Goal: Download file/media

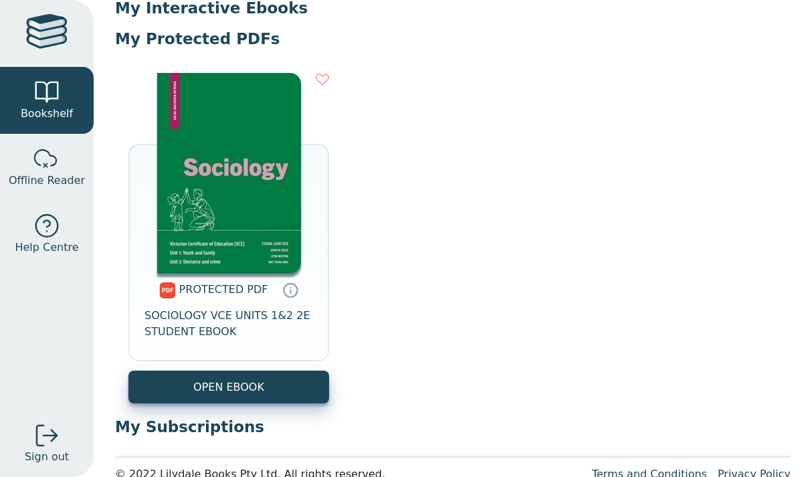
scroll to position [168, 0]
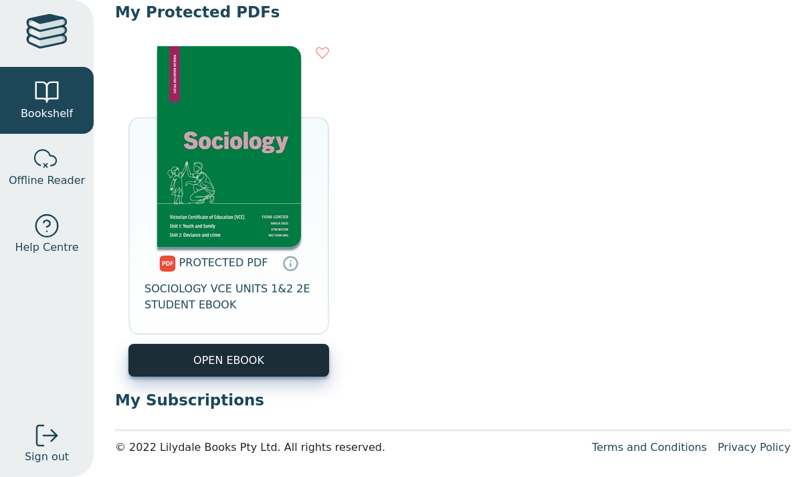
click at [252, 358] on link "OPEN EBOOK" at bounding box center [228, 360] width 201 height 33
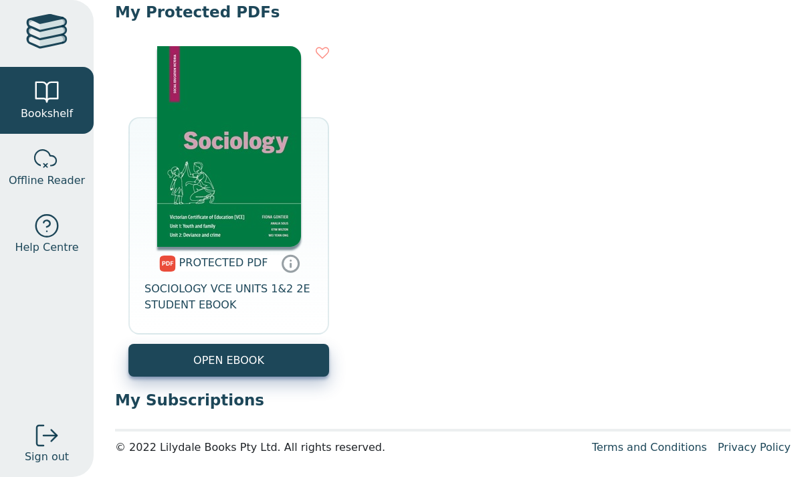
click at [291, 267] on icon at bounding box center [291, 262] width 20 height 19
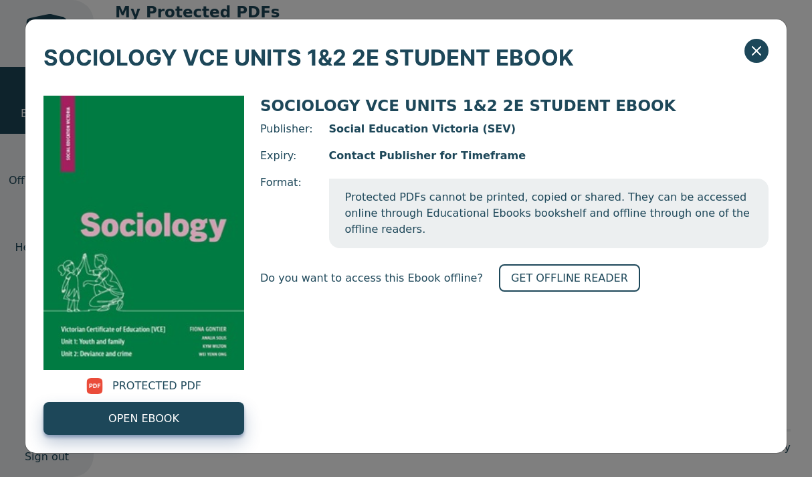
click at [127, 382] on span "PROTECTED PDF" at bounding box center [156, 386] width 89 height 16
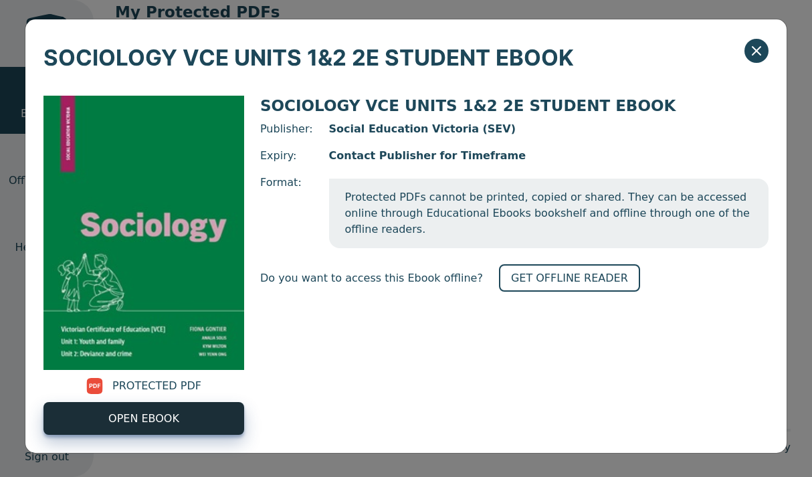
click at [162, 434] on link "OPEN EBOOK" at bounding box center [143, 418] width 201 height 33
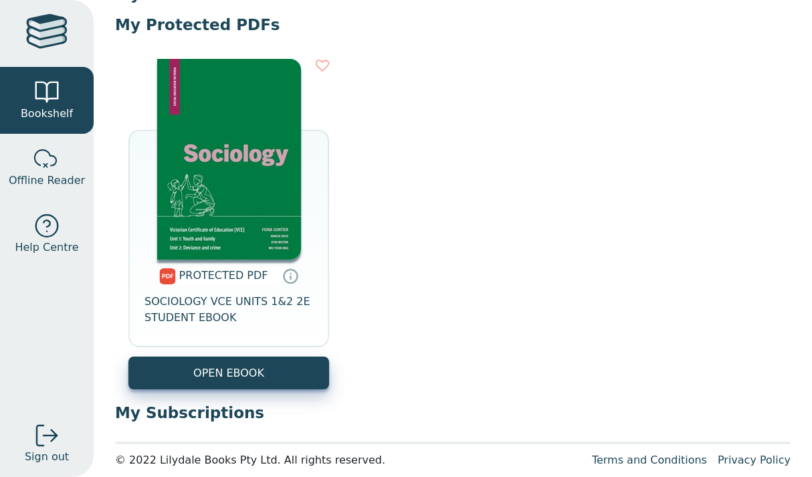
scroll to position [168, 0]
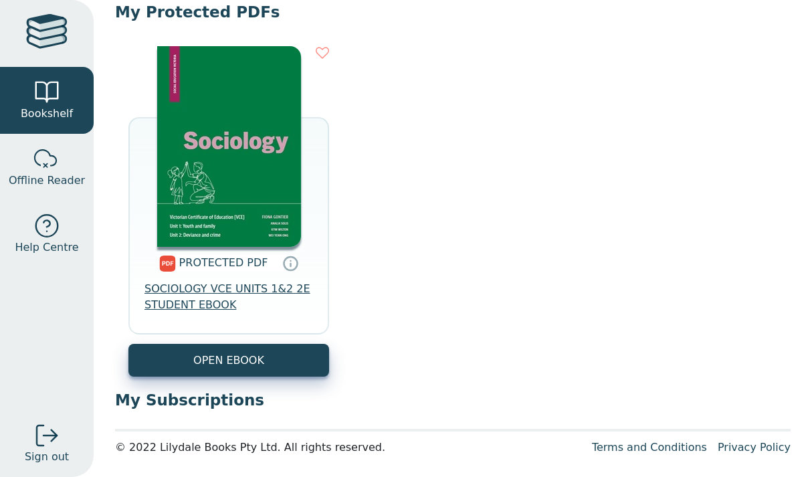
click at [203, 309] on span "SOCIOLOGY VCE UNITS 1&2 2E STUDENT EBOOK" at bounding box center [228, 297] width 168 height 32
click at [291, 265] on icon at bounding box center [291, 262] width 20 height 19
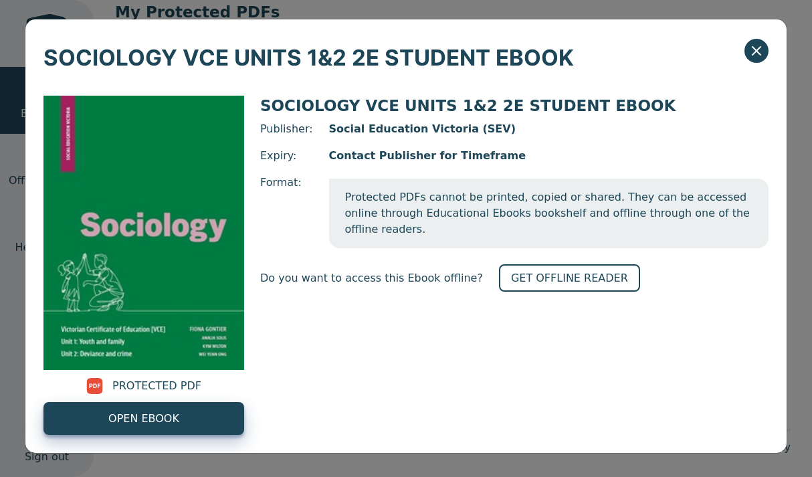
click at [156, 386] on span "PROTECTED PDF" at bounding box center [156, 386] width 89 height 16
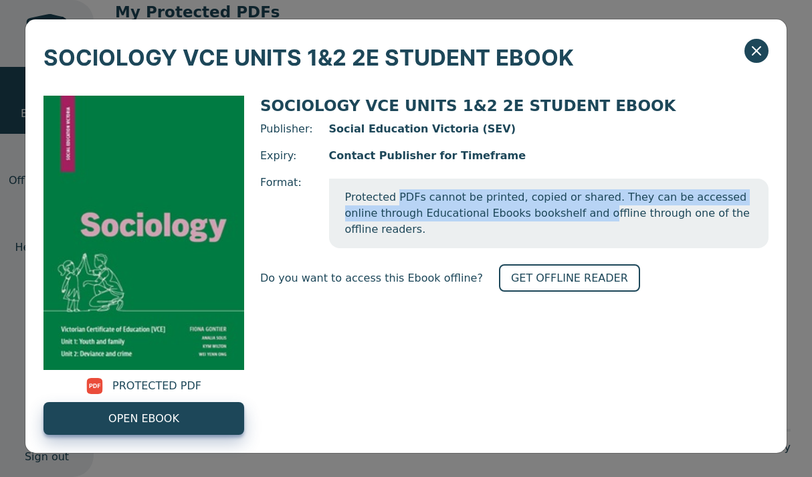
drag, startPoint x: 392, startPoint y: 199, endPoint x: 557, endPoint y: 214, distance: 165.8
click at [557, 214] on span "Protected PDFs cannot be printed, copied or shared. They can be accessed online…" at bounding box center [548, 213] width 439 height 70
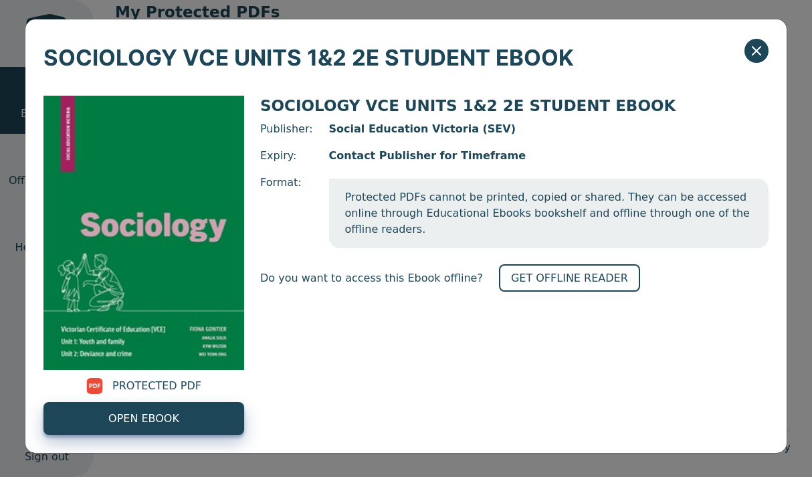
click at [612, 215] on span "Protected PDFs cannot be printed, copied or shared. They can be accessed online…" at bounding box center [548, 213] width 439 height 70
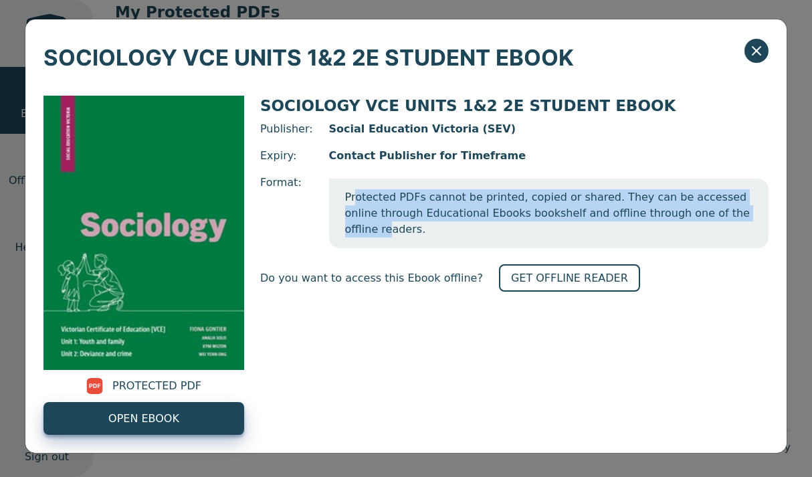
drag, startPoint x: 352, startPoint y: 192, endPoint x: 723, endPoint y: 221, distance: 372.8
click at [723, 221] on span "Protected PDFs cannot be printed, copied or shared. They can be accessed online…" at bounding box center [548, 213] width 439 height 70
click at [766, 45] on button "Close" at bounding box center [756, 51] width 24 height 24
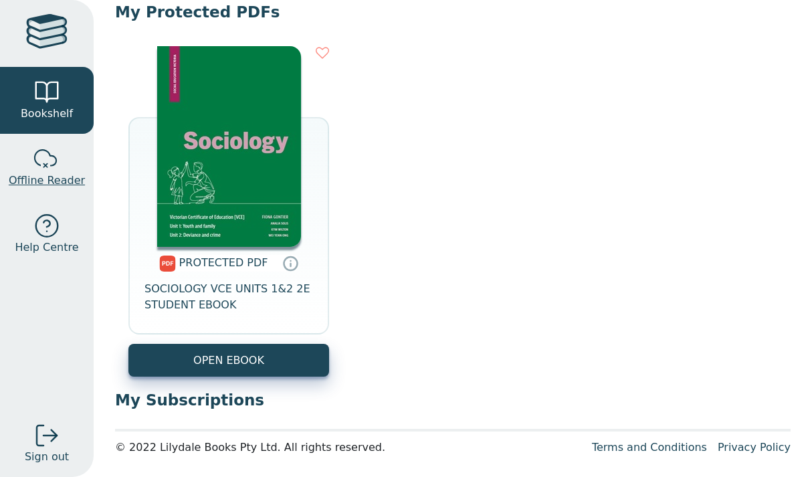
click at [61, 152] on link "Offline Reader" at bounding box center [47, 167] width 94 height 67
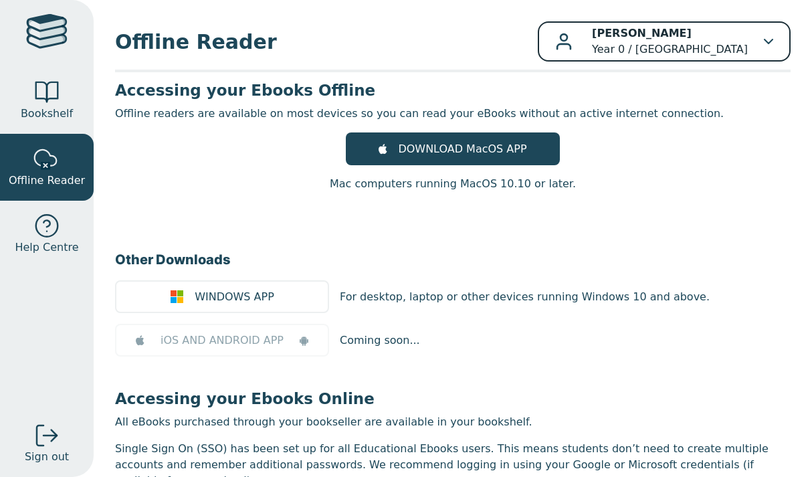
click at [759, 39] on div "Jiaqi Wang Year 0 / Melbourne Grammar School" at bounding box center [664, 41] width 218 height 32
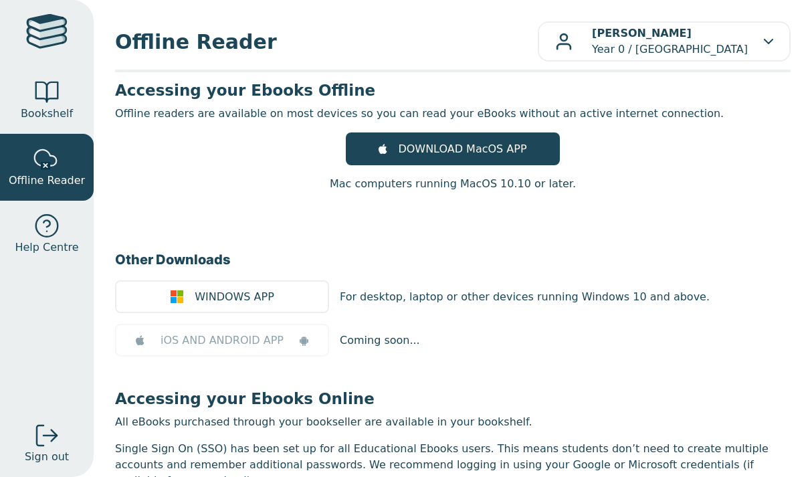
click at [55, 35] on div at bounding box center [46, 33] width 41 height 39
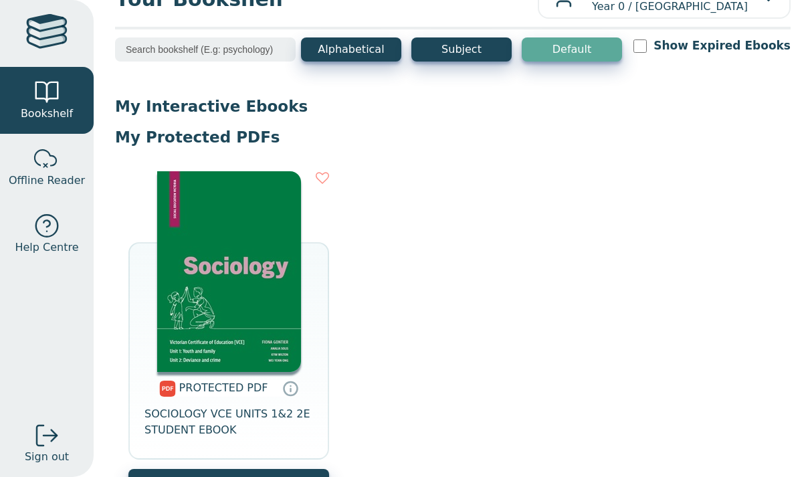
scroll to position [3, 0]
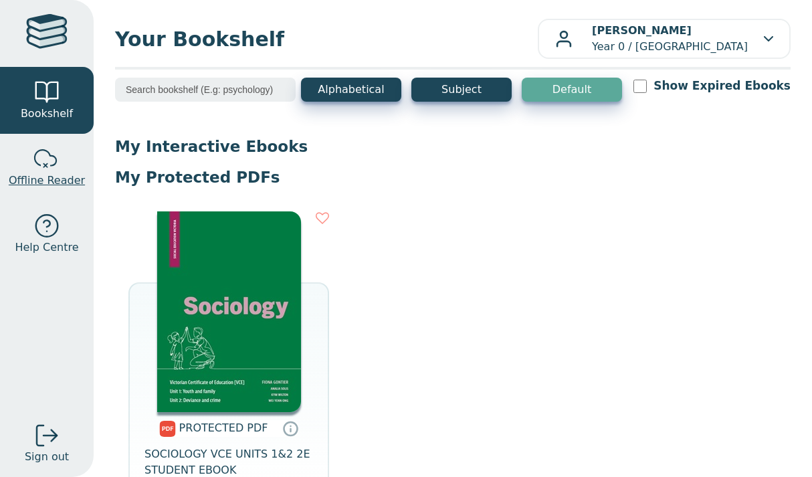
click at [80, 162] on link "Offline Reader" at bounding box center [47, 167] width 94 height 67
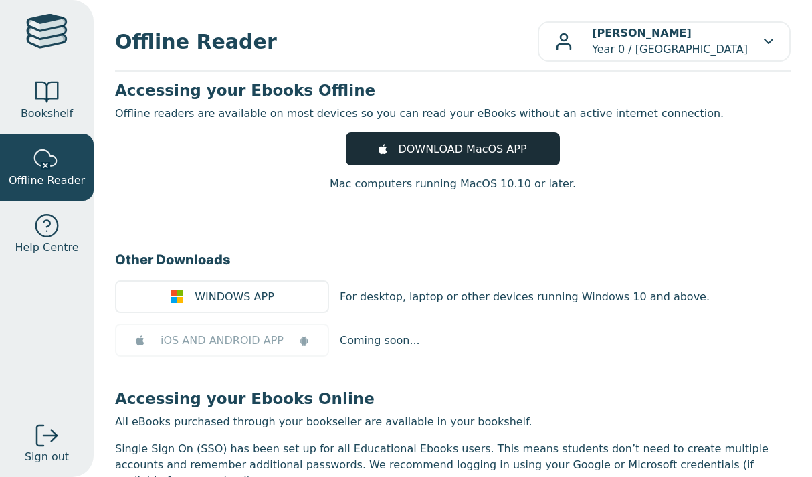
click at [440, 160] on link "DOWNLOAD MacOS APP" at bounding box center [453, 148] width 214 height 33
